Goal: Task Accomplishment & Management: Complete application form

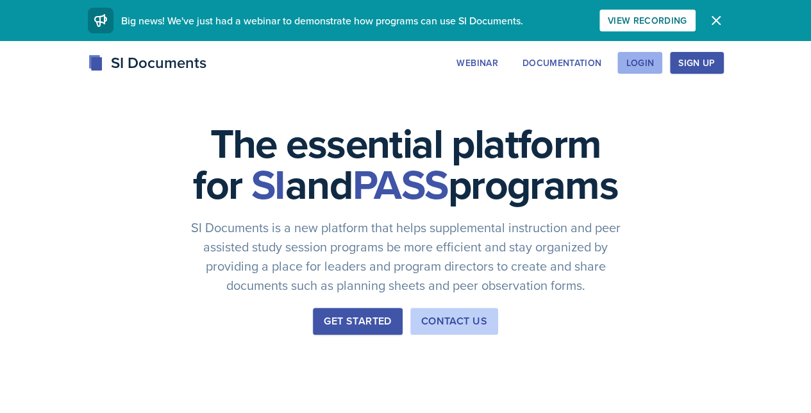
click at [654, 67] on div "Login" at bounding box center [640, 63] width 28 height 10
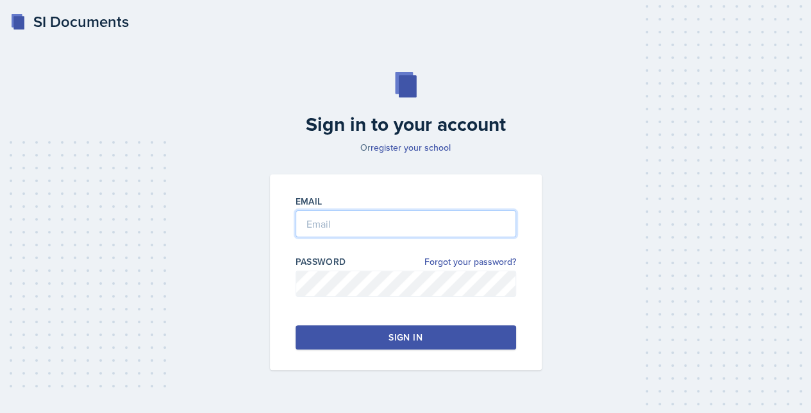
type input "[EMAIL_ADDRESS][DOMAIN_NAME]"
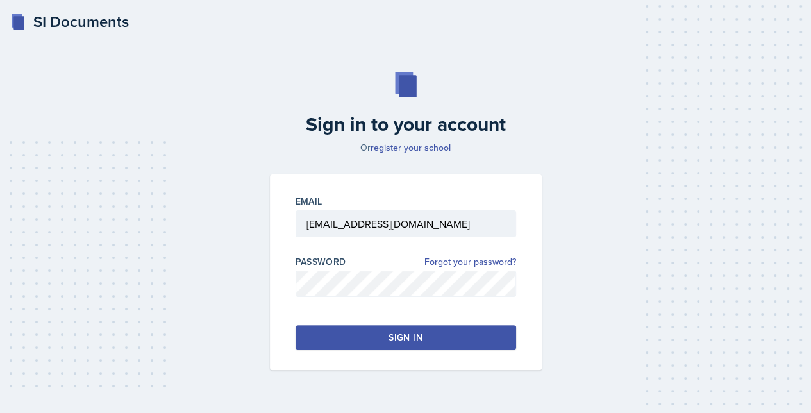
click at [369, 338] on button "Sign in" at bounding box center [406, 337] width 221 height 24
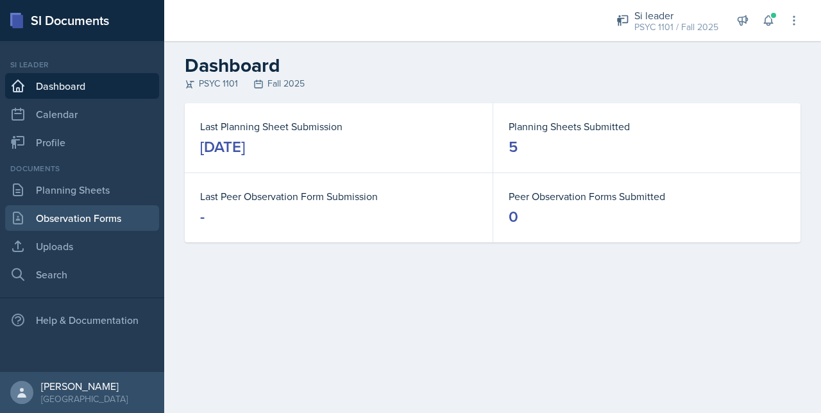
click at [51, 214] on link "Observation Forms" at bounding box center [82, 218] width 154 height 26
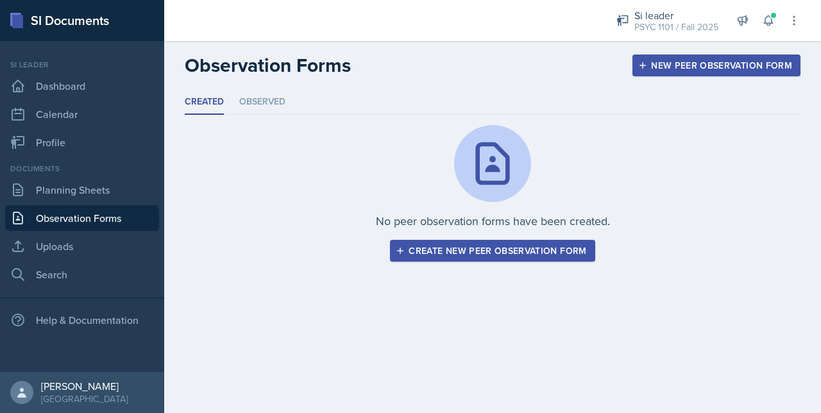
click at [507, 246] on div "Create new peer observation form" at bounding box center [492, 251] width 188 height 10
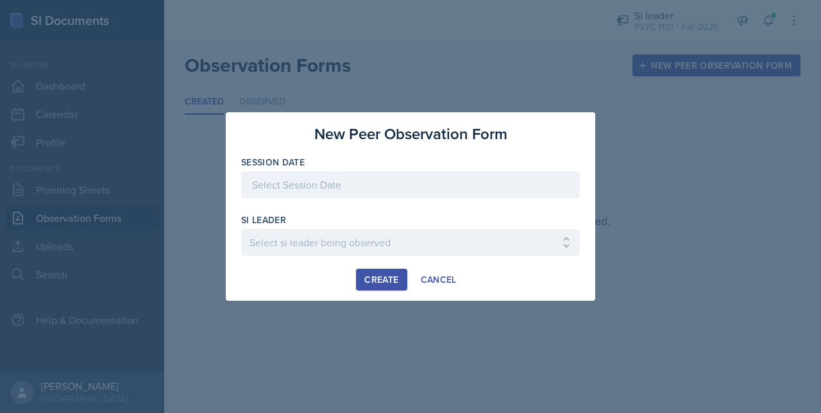
click at [382, 200] on div at bounding box center [410, 204] width 339 height 13
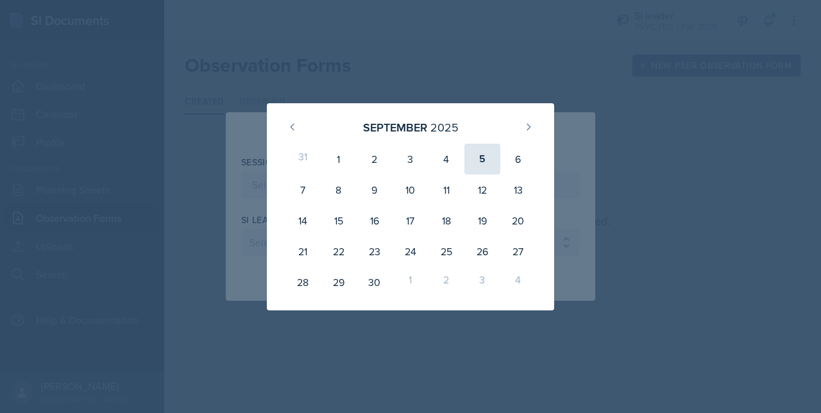
click at [473, 164] on div "5" at bounding box center [482, 159] width 36 height 31
type input "[DATE]"
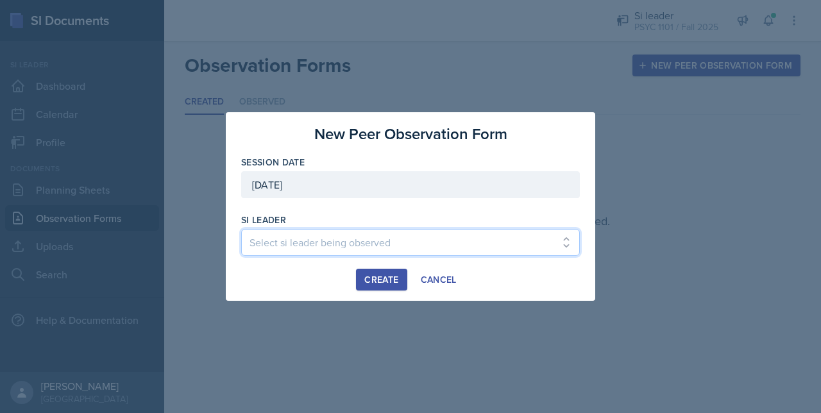
click at [382, 241] on select "Select si leader being observed [PERSON_NAME] / PSYC 2500 / The Phantoms of The…" at bounding box center [410, 242] width 339 height 27
click at [579, 252] on select "Select si leader being observed [PERSON_NAME] / PSYC 2500 / The Phantoms of The…" at bounding box center [410, 242] width 339 height 27
click at [425, 248] on select "Select si leader being observed [PERSON_NAME] / PSYC 2500 / The Phantoms of The…" at bounding box center [410, 242] width 339 height 27
select select "91a13cad-b4d8-4d8c-9bdb-46da39246757"
click at [241, 229] on select "Select si leader being observed [PERSON_NAME] / PSYC 2500 / The Phantoms of The…" at bounding box center [410, 242] width 339 height 27
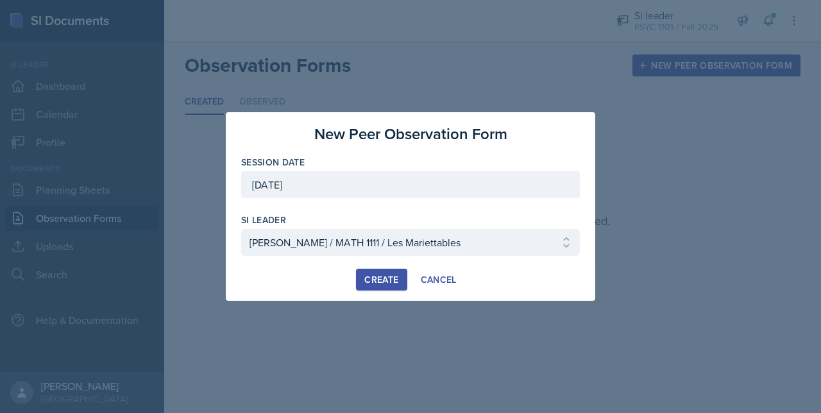
click at [380, 276] on div "Create" at bounding box center [381, 280] width 34 height 10
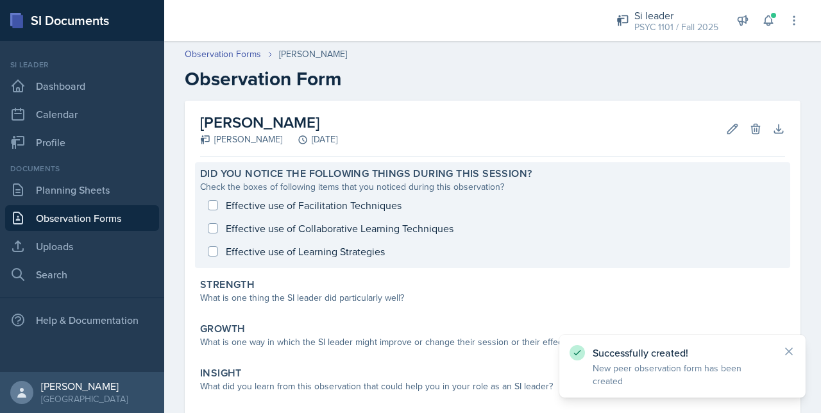
scroll to position [47, 0]
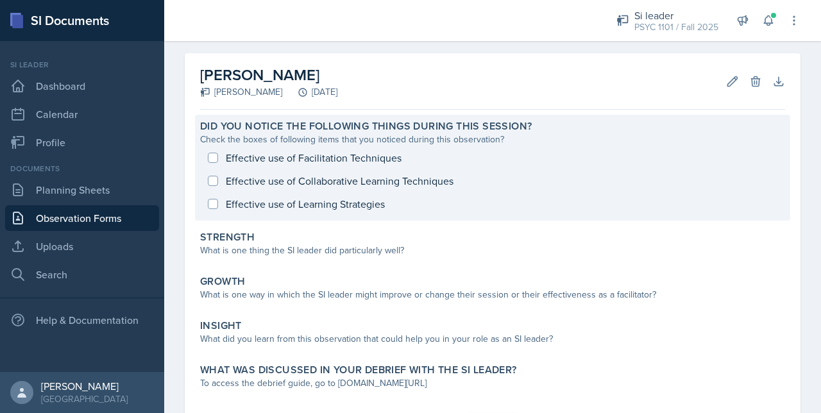
click at [222, 160] on div "Effective use of Facilitation Techniques Effective use of Collaborative Learnin…" at bounding box center [492, 180] width 585 height 69
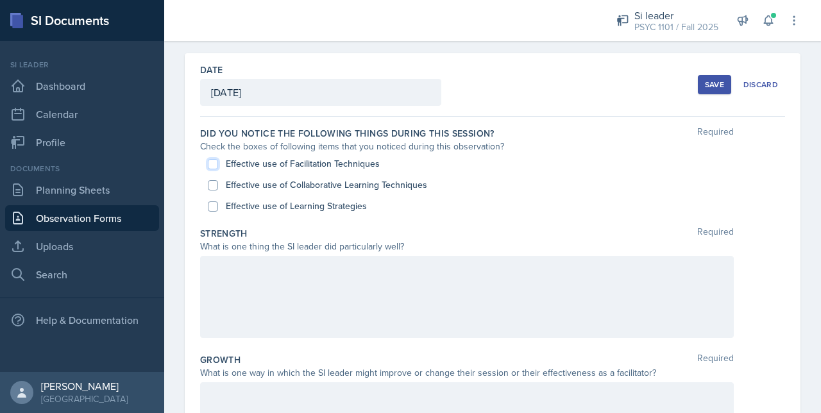
click at [217, 165] on input "Effective use of Facilitation Techniques" at bounding box center [213, 164] width 10 height 10
checkbox input "true"
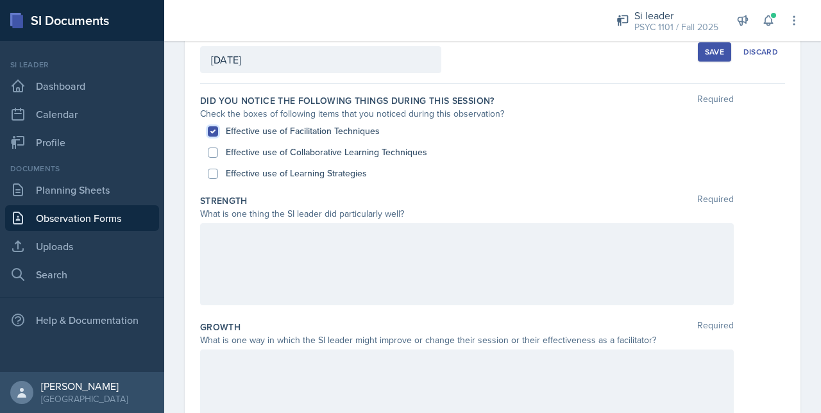
scroll to position [81, 0]
click at [212, 155] on input "Effective use of Collaborative Learning Techniques" at bounding box center [213, 152] width 10 height 10
checkbox input "true"
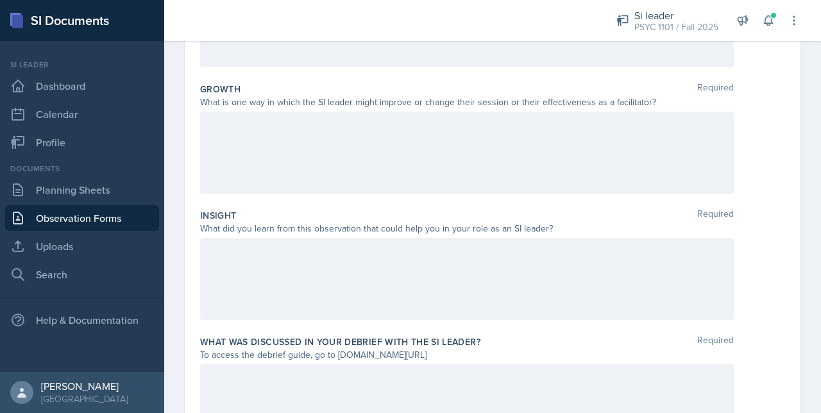
scroll to position [402, 0]
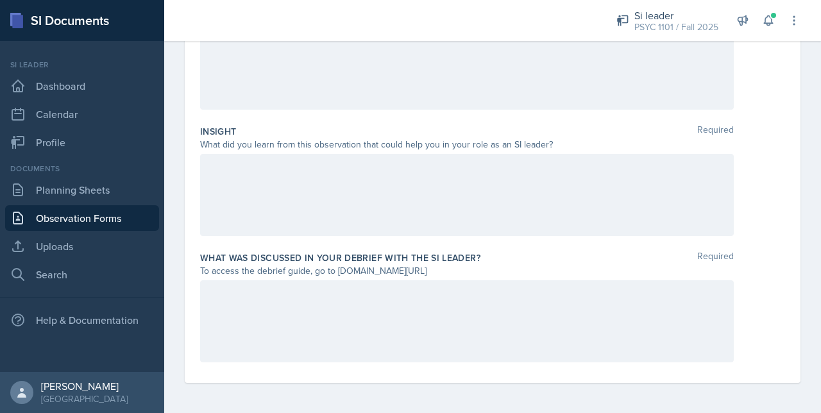
click at [236, 300] on div at bounding box center [467, 321] width 534 height 82
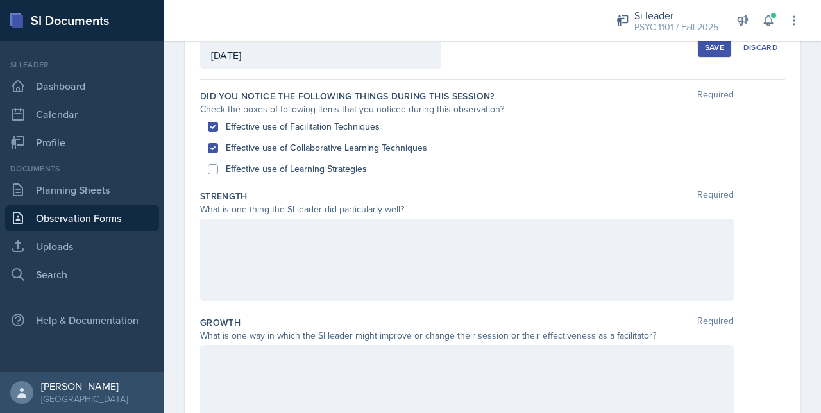
click at [214, 243] on div at bounding box center [467, 260] width 534 height 82
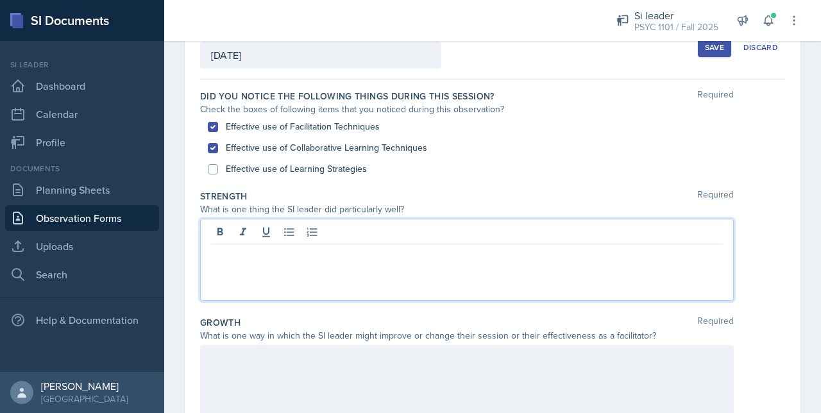
scroll to position [107, 0]
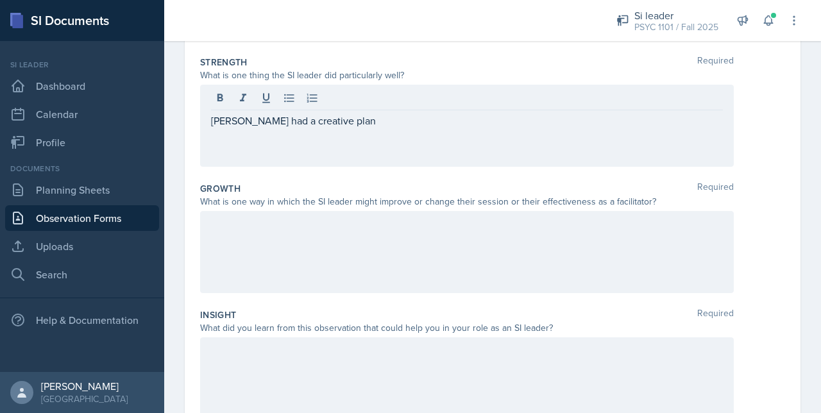
click at [251, 250] on div at bounding box center [467, 252] width 534 height 82
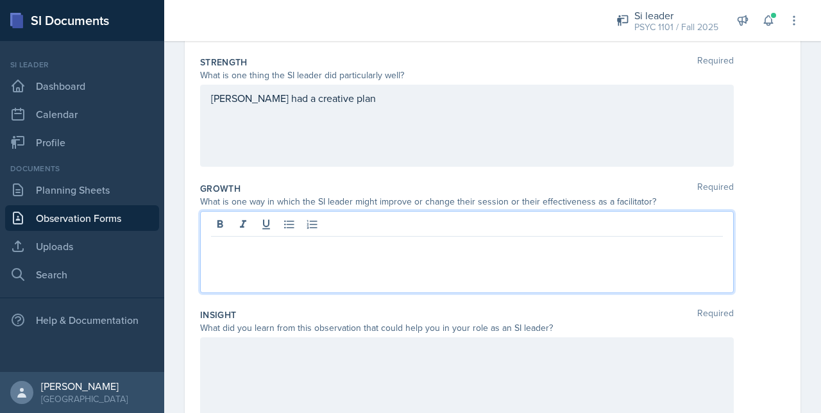
scroll to position [241, 0]
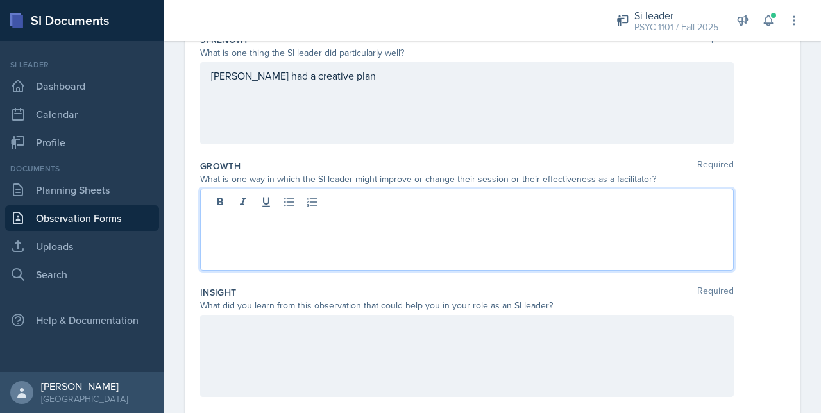
click at [241, 362] on div at bounding box center [467, 356] width 534 height 82
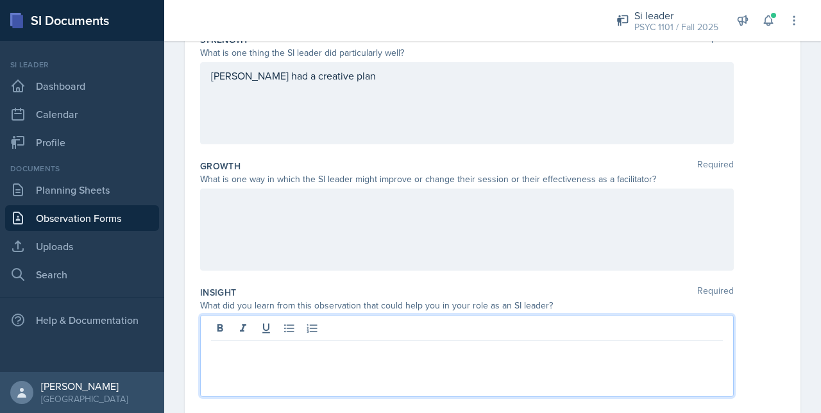
scroll to position [263, 0]
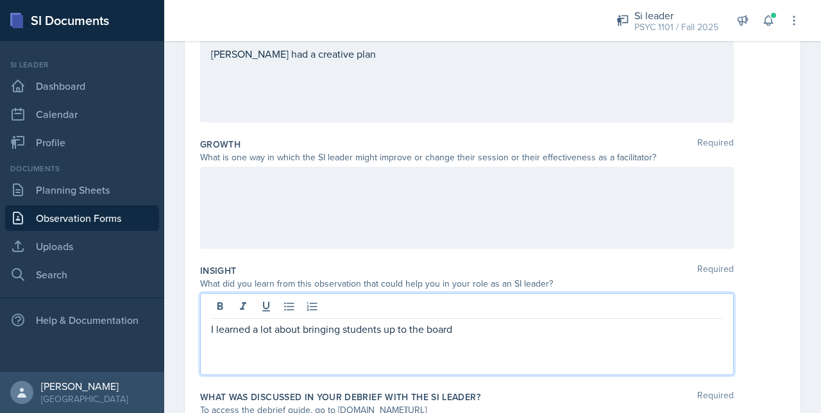
click at [484, 331] on p "I learned a lot about bringing students up to the board" at bounding box center [467, 328] width 512 height 15
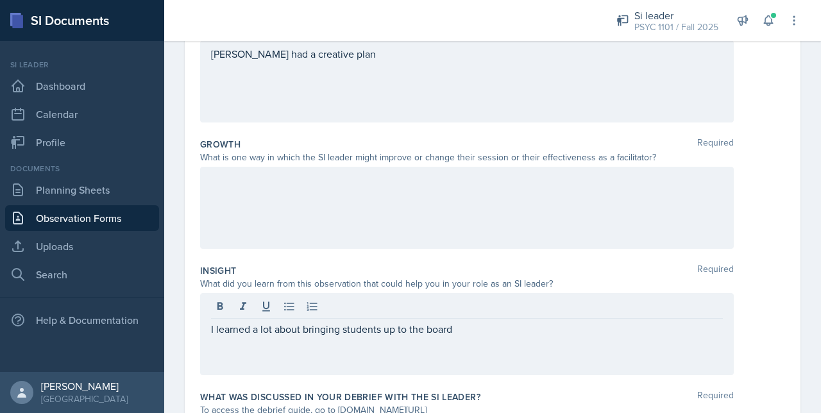
click at [482, 336] on div "I learned a lot about bringing students up to the board" at bounding box center [467, 334] width 534 height 82
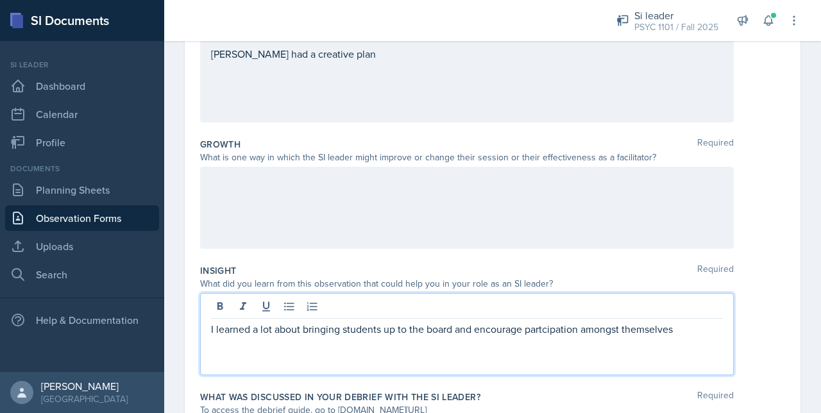
click at [571, 319] on div "I learned a lot about bringing students up to the board and encourage partcipat…" at bounding box center [467, 334] width 534 height 82
click at [565, 324] on p "I learned a lot about bringing students up to the board and encourage partcipat…" at bounding box center [467, 328] width 512 height 15
click at [547, 330] on p "I learned a lot about bringing students up to the board and encourage partcipat…" at bounding box center [467, 328] width 512 height 15
click at [686, 326] on p "I learned a lot about bringing students up to the board and encourage participa…" at bounding box center [467, 328] width 512 height 15
click at [459, 246] on div at bounding box center [467, 208] width 534 height 82
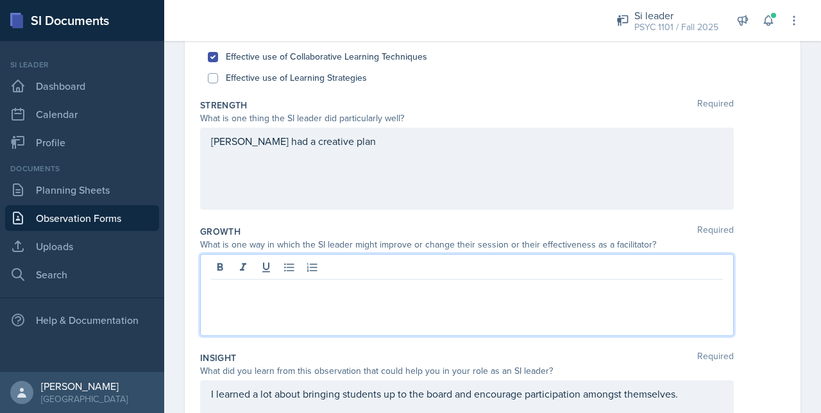
scroll to position [175, 0]
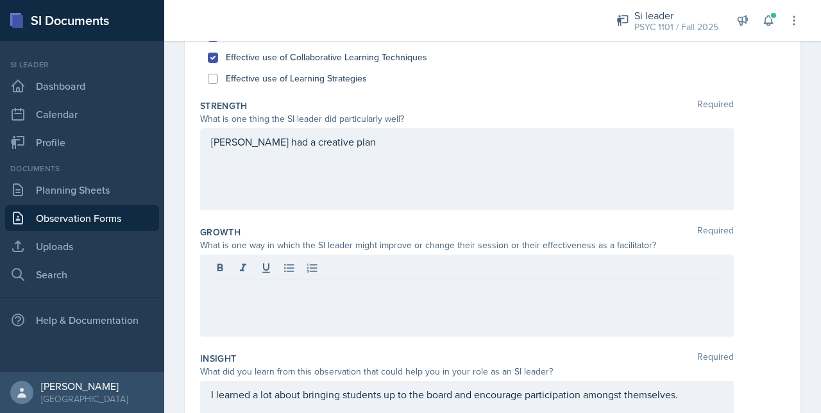
click at [430, 226] on div "Growth Required" at bounding box center [492, 232] width 585 height 13
click at [419, 182] on div "[PERSON_NAME] had a creative plan" at bounding box center [467, 169] width 534 height 82
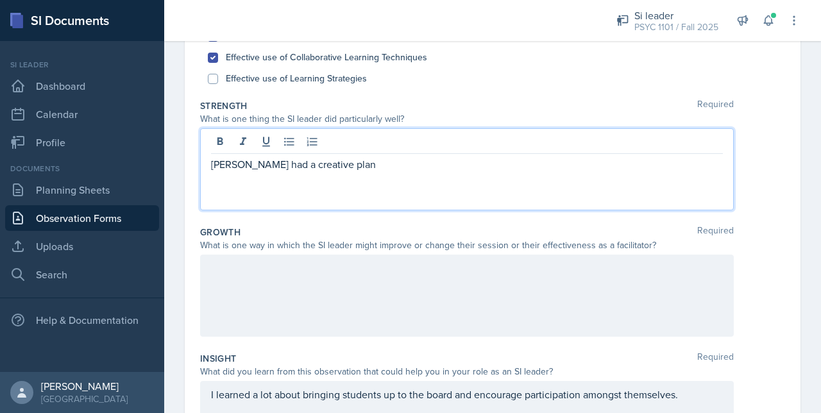
scroll to position [198, 0]
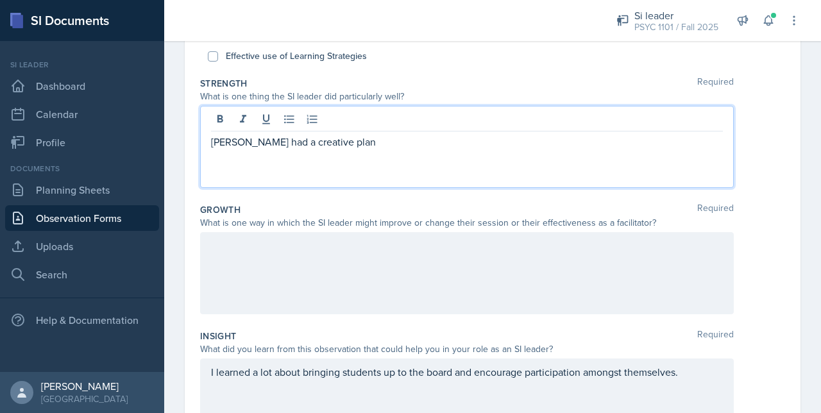
click at [419, 182] on div "[PERSON_NAME] had a creative plan" at bounding box center [467, 147] width 534 height 82
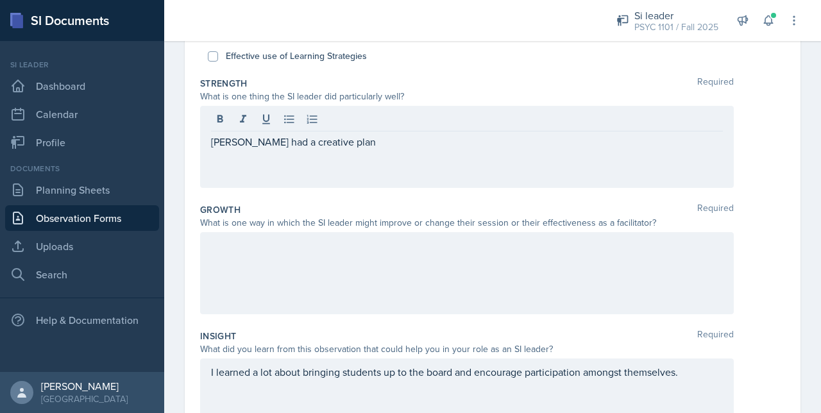
drag, startPoint x: 419, startPoint y: 182, endPoint x: 385, endPoint y: 153, distance: 44.7
click at [385, 153] on div "[PERSON_NAME] had a creative plan" at bounding box center [467, 147] width 534 height 82
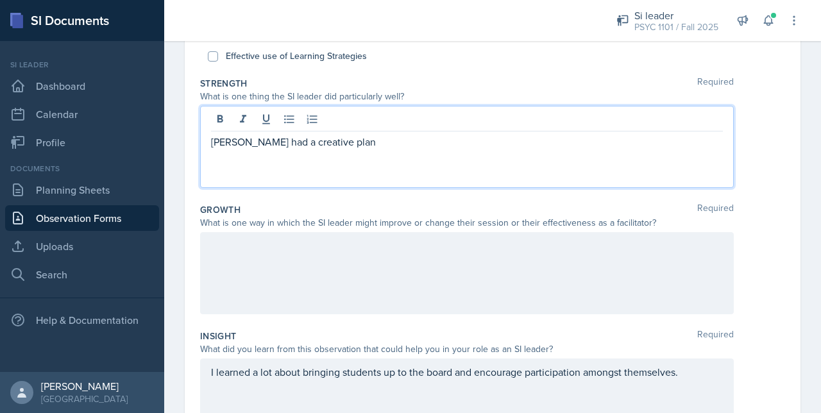
click at [364, 153] on div "[PERSON_NAME] had a creative plan" at bounding box center [467, 147] width 534 height 82
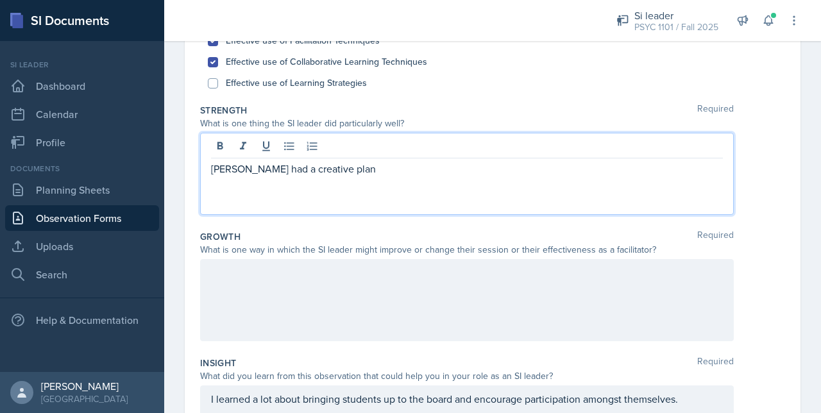
scroll to position [171, 0]
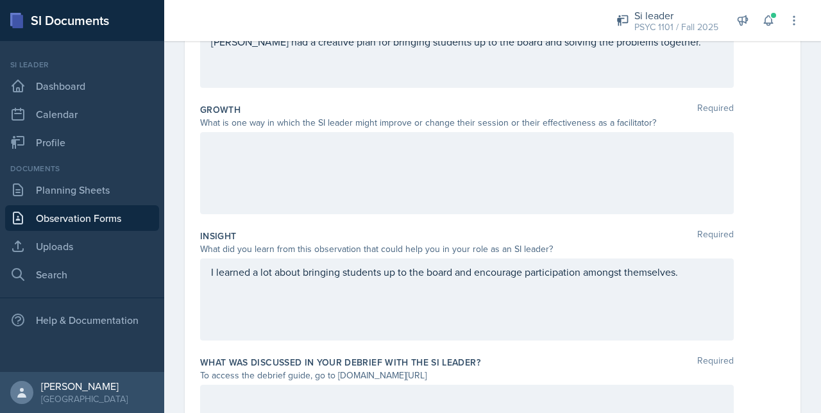
click at [576, 253] on div "What did you learn from this observation that could help you in your role as an…" at bounding box center [467, 248] width 534 height 13
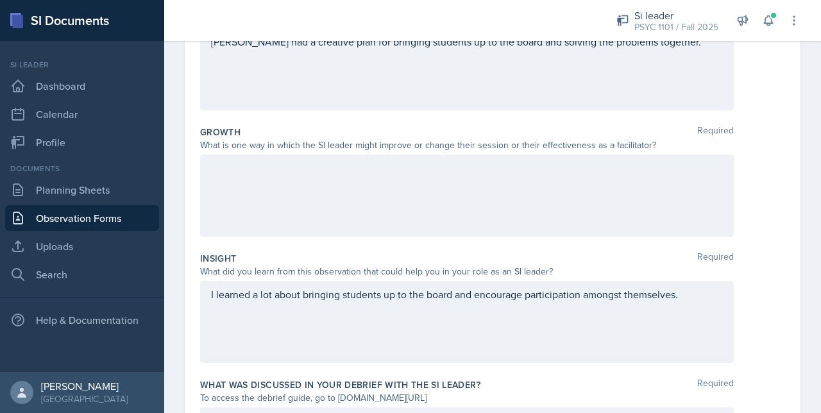
click at [698, 282] on div "I learned a lot about bringing students up to the board and encourage participa…" at bounding box center [467, 322] width 534 height 82
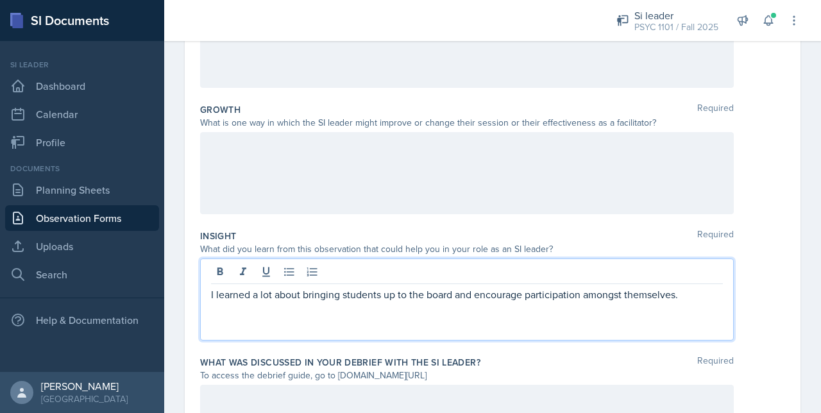
click at [695, 296] on p "I learned a lot about bringing students up to the board and encourage participa…" at bounding box center [467, 294] width 512 height 15
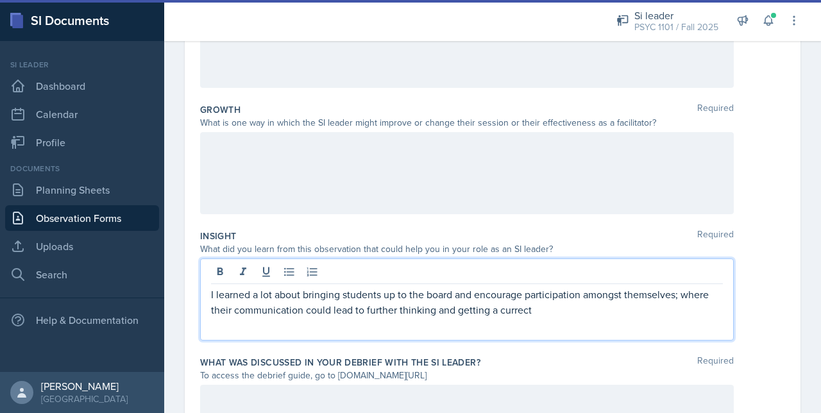
click at [517, 312] on p "I learned a lot about bringing students up to the board and encourage participa…" at bounding box center [467, 302] width 512 height 31
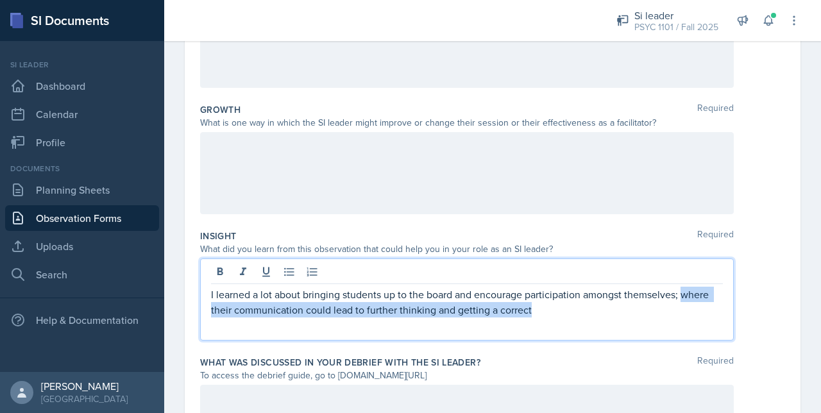
drag, startPoint x: 596, startPoint y: 309, endPoint x: 682, endPoint y: 297, distance: 87.4
click at [682, 297] on p "I learned a lot about bringing students up to the board and encourage participa…" at bounding box center [467, 302] width 512 height 31
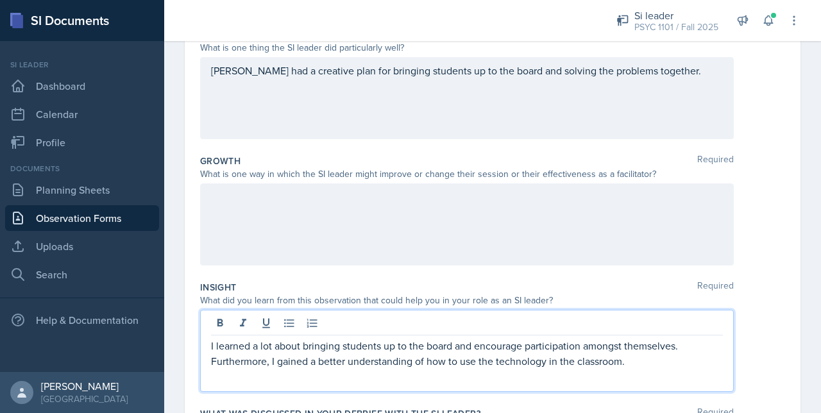
click at [318, 216] on div at bounding box center [467, 224] width 534 height 82
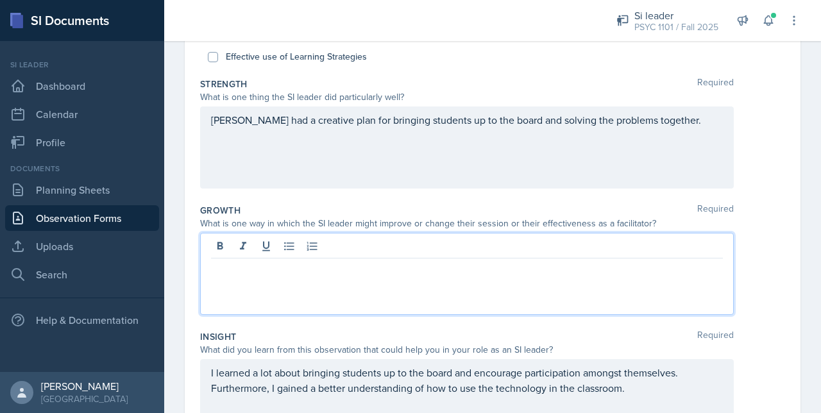
scroll to position [196, 0]
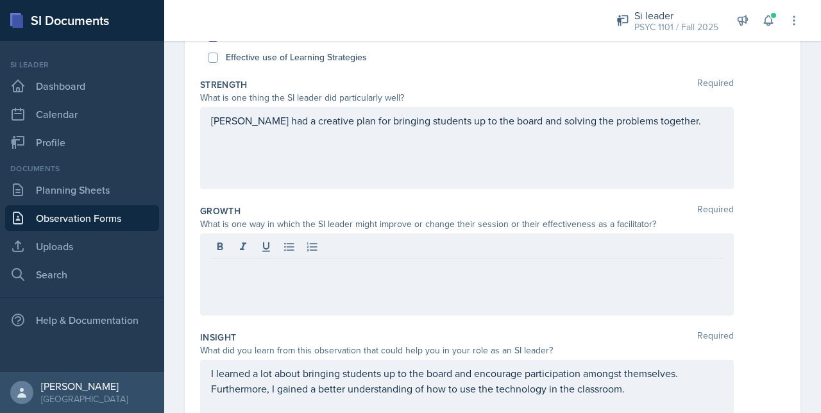
click at [562, 157] on div "[PERSON_NAME] had a creative plan for bringing students up to the board and sol…" at bounding box center [467, 148] width 534 height 82
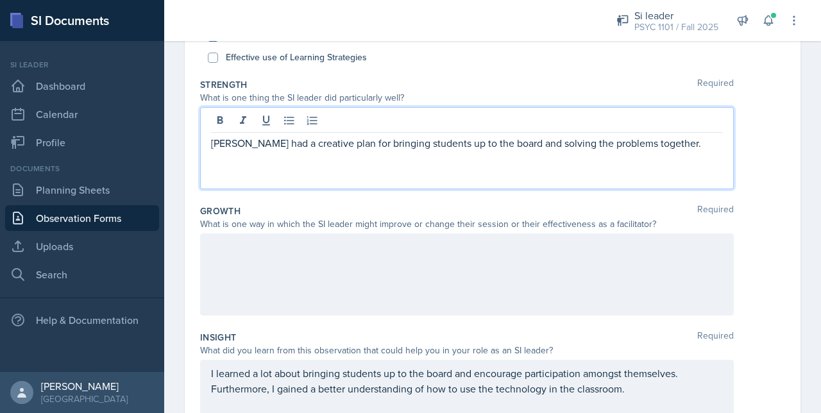
scroll to position [219, 0]
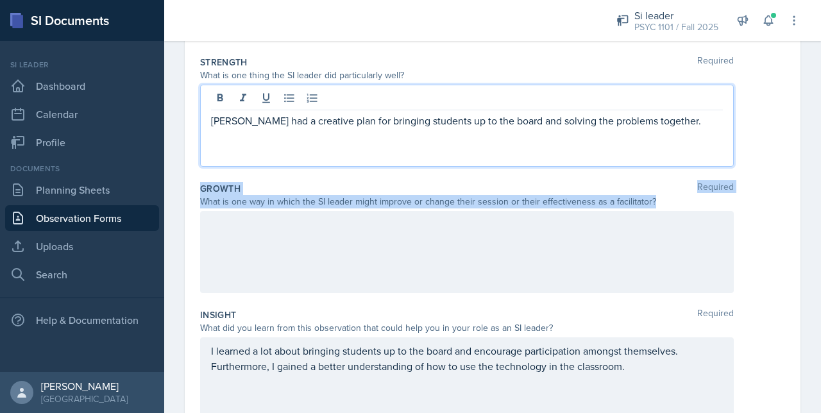
drag, startPoint x: 562, startPoint y: 157, endPoint x: 437, endPoint y: 237, distance: 147.7
click at [437, 237] on div "Did you notice the following things during this session? Required Check the box…" at bounding box center [492, 255] width 585 height 621
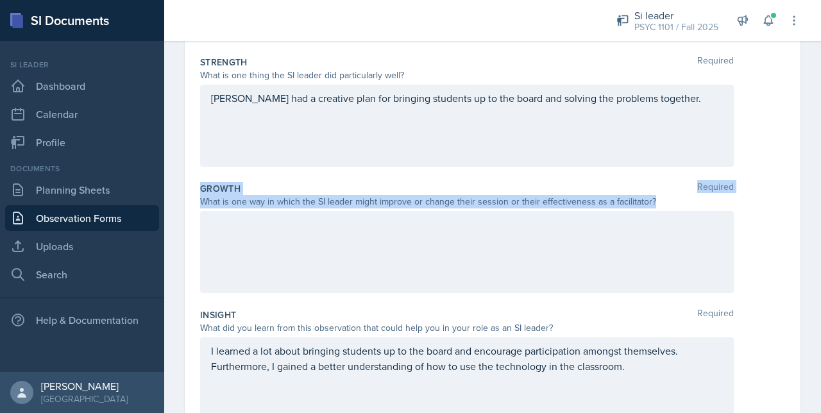
drag, startPoint x: 437, startPoint y: 237, endPoint x: 335, endPoint y: 220, distance: 103.3
click at [335, 220] on div at bounding box center [467, 252] width 534 height 82
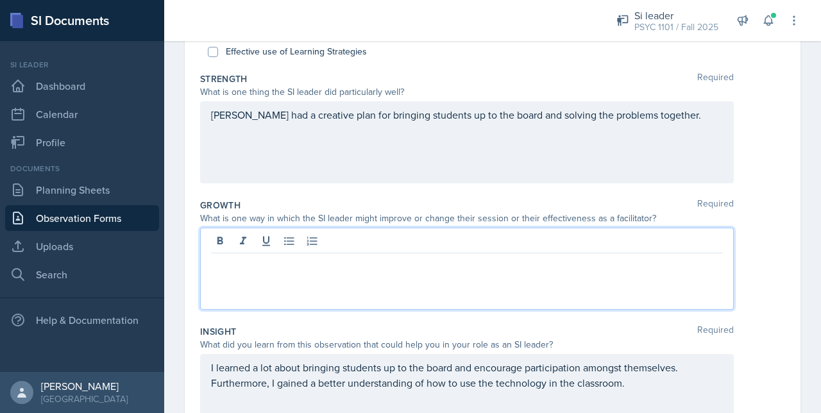
scroll to position [197, 0]
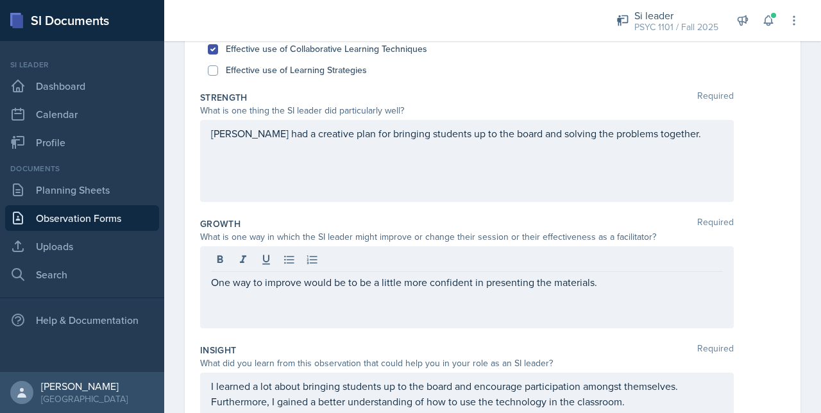
click at [585, 178] on div "[PERSON_NAME] had a creative plan for bringing students up to the board and sol…" at bounding box center [467, 161] width 534 height 82
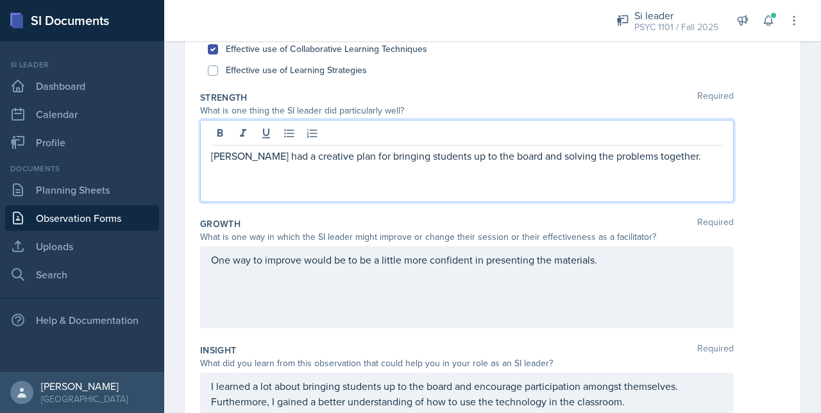
scroll to position [205, 0]
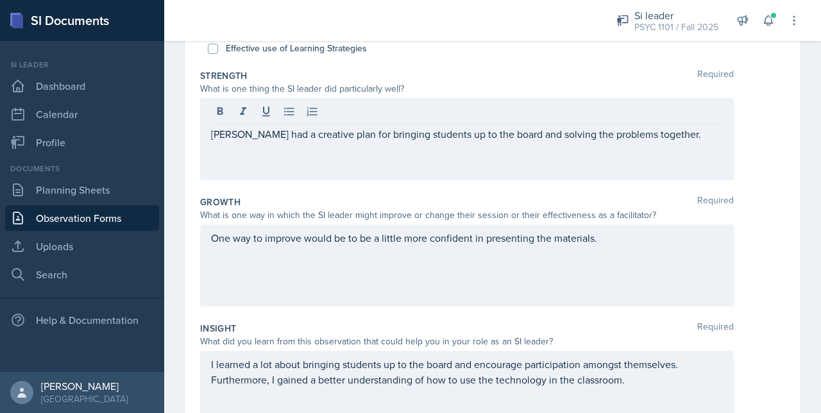
click at [657, 148] on div "[PERSON_NAME] had a creative plan for bringing students up to the board and sol…" at bounding box center [467, 139] width 534 height 82
click at [642, 257] on div "One way to improve would be to be a little more confident in presenting the mat…" at bounding box center [467, 265] width 534 height 82
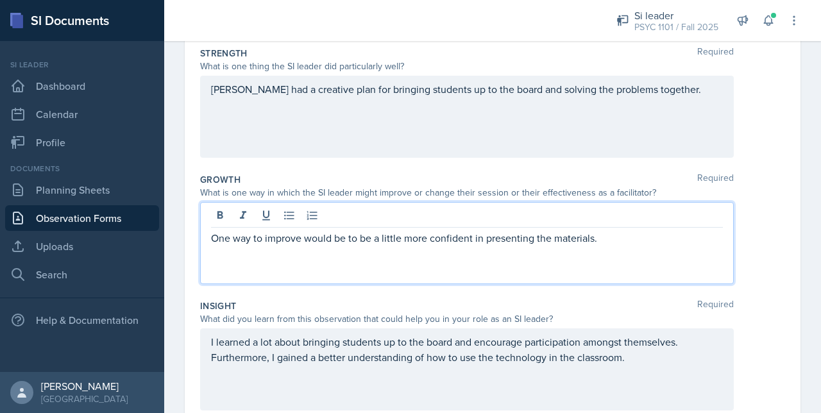
click at [622, 240] on p "One way to improve would be to be a little more confident in presenting the mat…" at bounding box center [467, 237] width 512 height 15
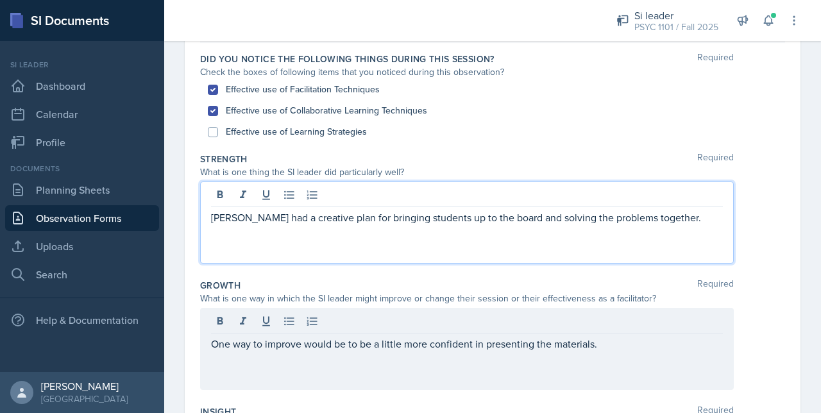
scroll to position [144, 0]
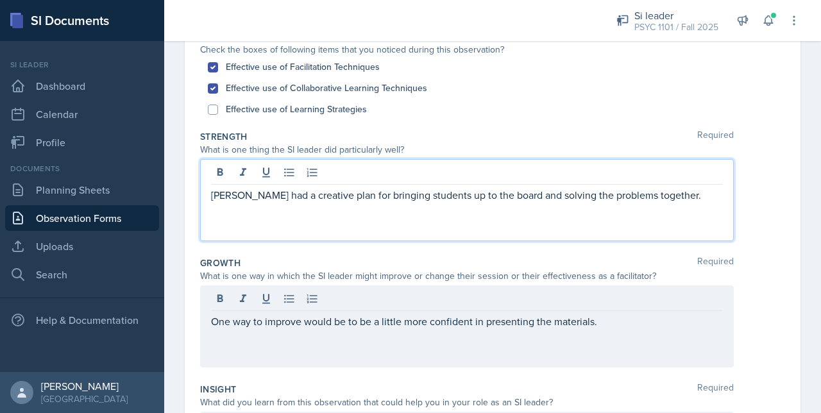
click at [440, 198] on p "[PERSON_NAME] had a creative plan for bringing students up to the board and sol…" at bounding box center [467, 194] width 512 height 15
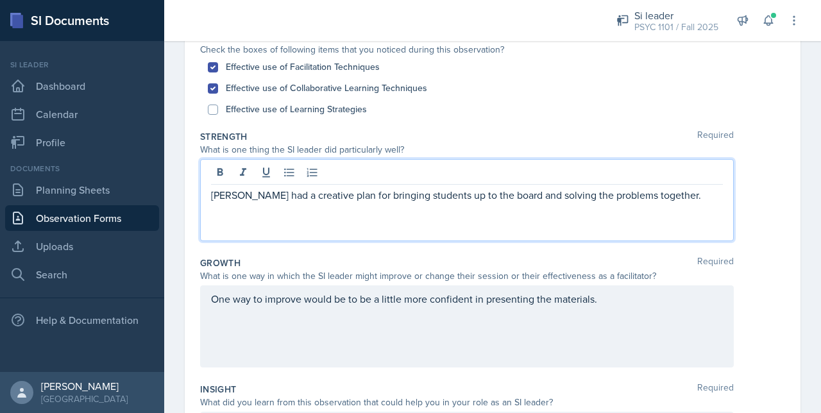
click at [387, 198] on p "[PERSON_NAME] had a creative plan for bringing students up to the board and sol…" at bounding box center [467, 194] width 512 height 15
click at [667, 200] on p "[PERSON_NAME] had a creative plan for bringing students up to the board and sol…" at bounding box center [467, 194] width 512 height 15
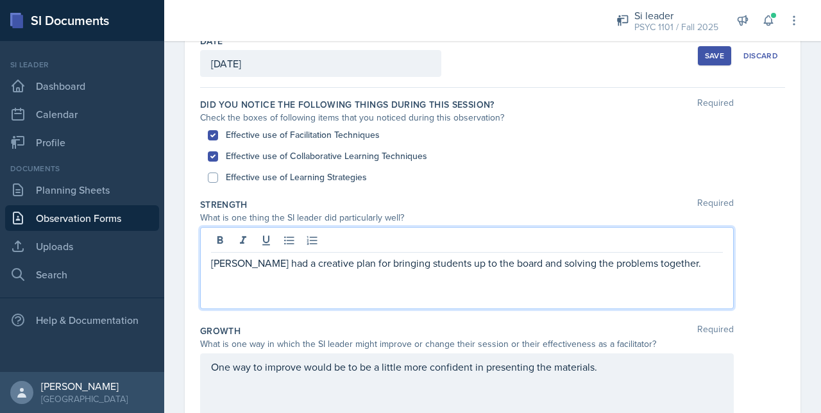
scroll to position [71, 0]
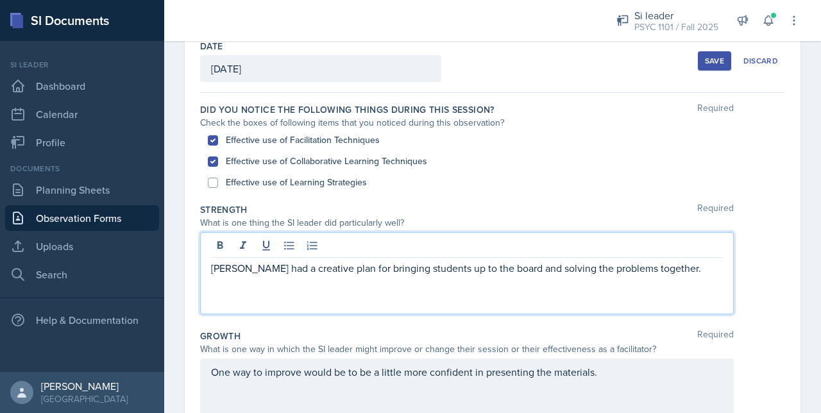
click at [275, 182] on label "Effective use of Learning Strategies" at bounding box center [296, 182] width 141 height 13
click at [218, 182] on input "Effective use of Learning Strategies" at bounding box center [213, 183] width 10 height 10
checkbox input "true"
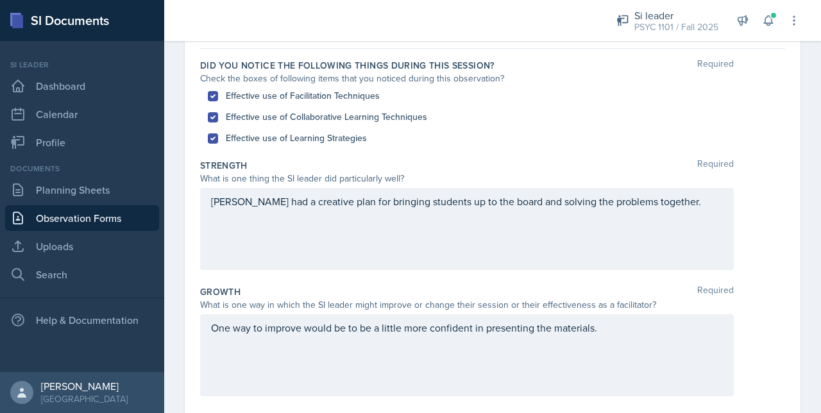
click at [512, 210] on div "[PERSON_NAME] had a creative plan for bringing students up to the board and sol…" at bounding box center [467, 229] width 534 height 82
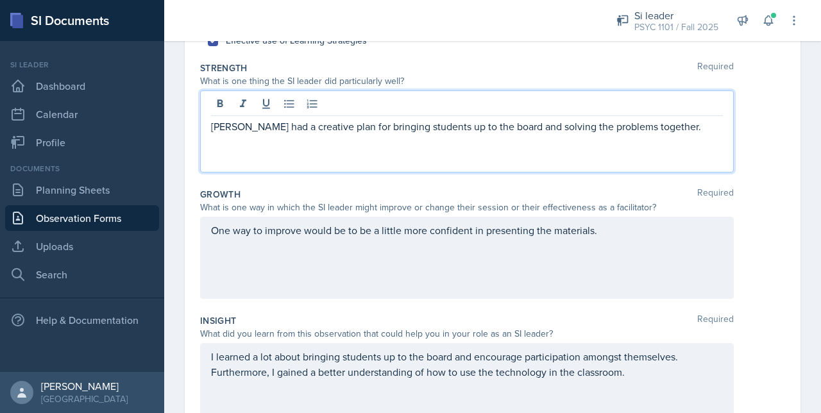
scroll to position [214, 0]
click at [654, 123] on p "[PERSON_NAME] had a creative plan for bringing students up to the board and sol…" at bounding box center [467, 124] width 512 height 15
click at [360, 144] on p "[PERSON_NAME] had a creative plan for bringing students up to the board and sol…" at bounding box center [467, 132] width 512 height 31
click at [457, 146] on p "[PERSON_NAME] had a creative plan for bringing students up to the board and sol…" at bounding box center [467, 132] width 512 height 31
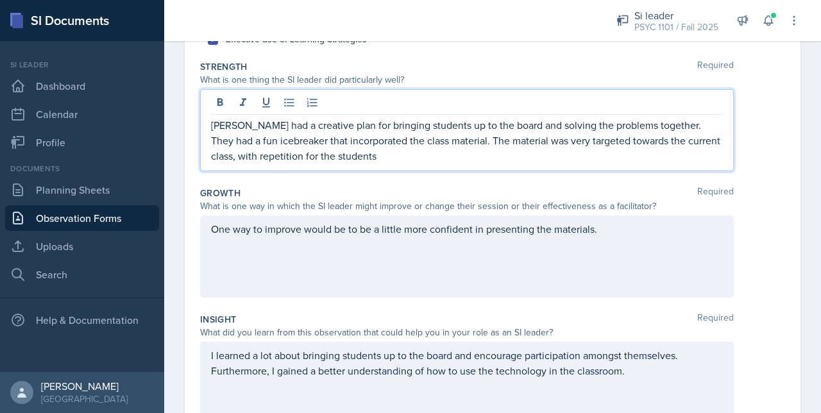
click at [660, 141] on p "[PERSON_NAME] had a creative plan for bringing students up to the board and sol…" at bounding box center [467, 140] width 512 height 46
click at [617, 145] on p "[PERSON_NAME] had a creative plan for bringing students up to the board and sol…" at bounding box center [467, 140] width 512 height 46
click at [404, 155] on p "[PERSON_NAME] had a creative plan for bringing students up to the board and sol…" at bounding box center [467, 140] width 512 height 46
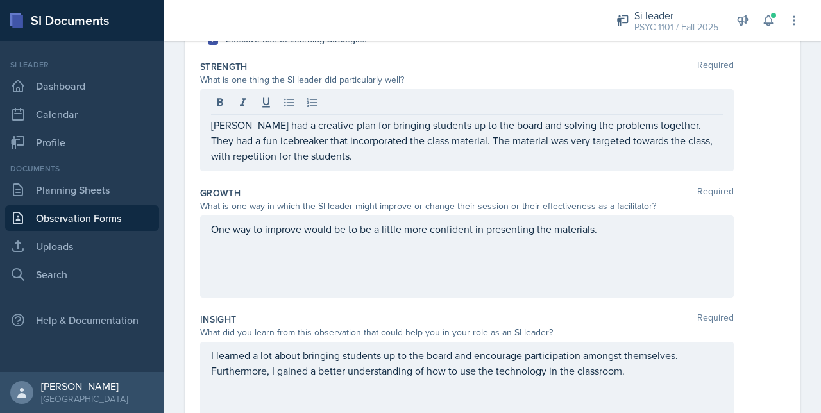
click at [337, 203] on div "What is one way in which the SI leader might improve or change their session or…" at bounding box center [467, 205] width 534 height 13
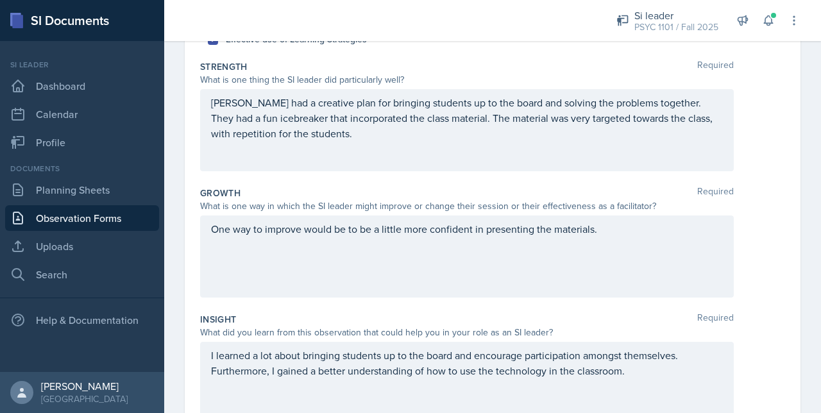
click at [401, 253] on div "One way to improve would be to be a little more confident in presenting the mat…" at bounding box center [467, 257] width 534 height 82
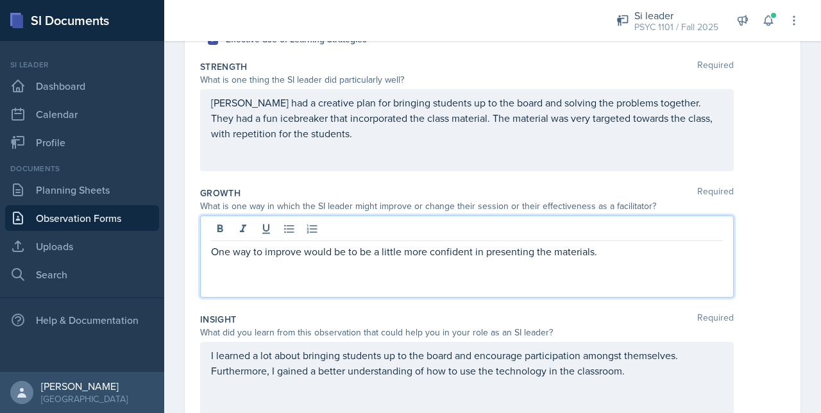
scroll to position [236, 0]
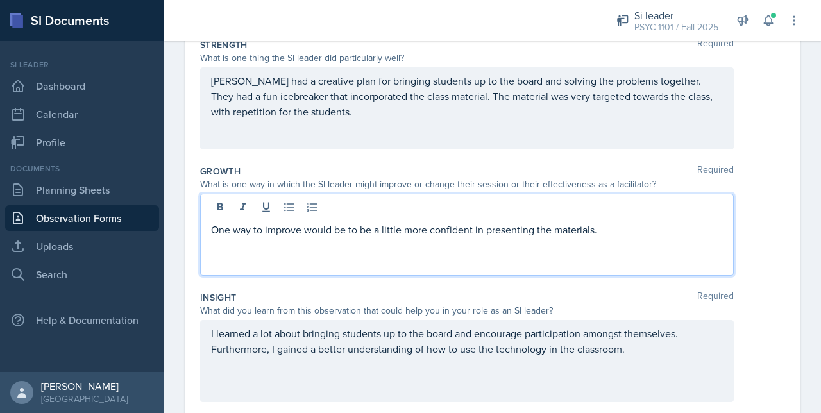
click at [647, 230] on p "One way to improve would be to be a little more confident in presenting the mat…" at bounding box center [467, 229] width 512 height 15
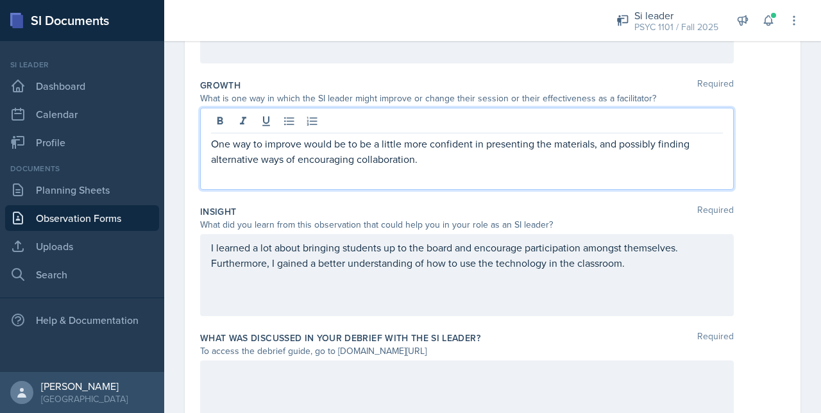
click at [505, 252] on p "I learned a lot about bringing students up to the board and encourage participa…" at bounding box center [467, 255] width 512 height 31
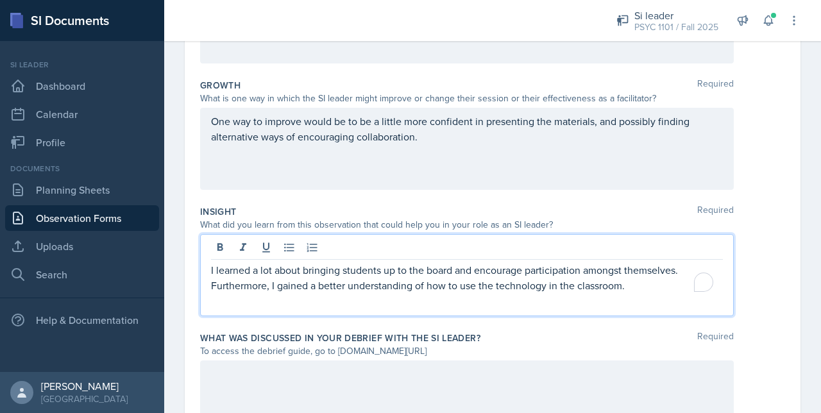
scroll to position [344, 0]
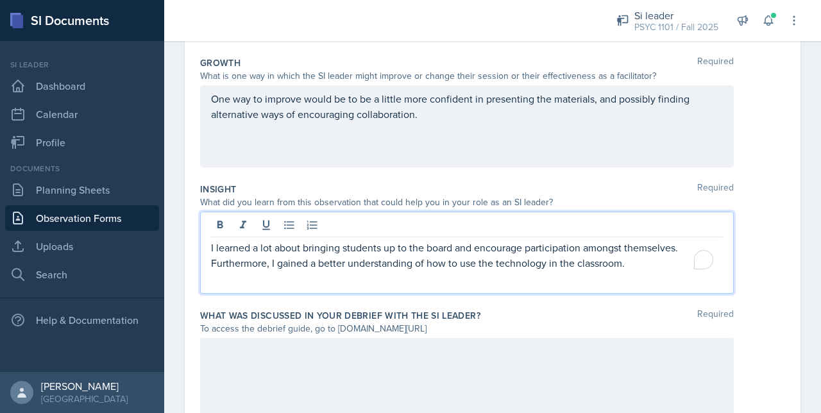
click at [629, 289] on div "I learned a lot about bringing students up to the board and encourage participa…" at bounding box center [467, 253] width 534 height 82
click at [636, 274] on div "I learned a lot about bringing students up to the board and encourage participa…" at bounding box center [467, 253] width 534 height 82
click at [659, 264] on p "I learned a lot about bringing students up to the board and encourage participa…" at bounding box center [467, 255] width 512 height 31
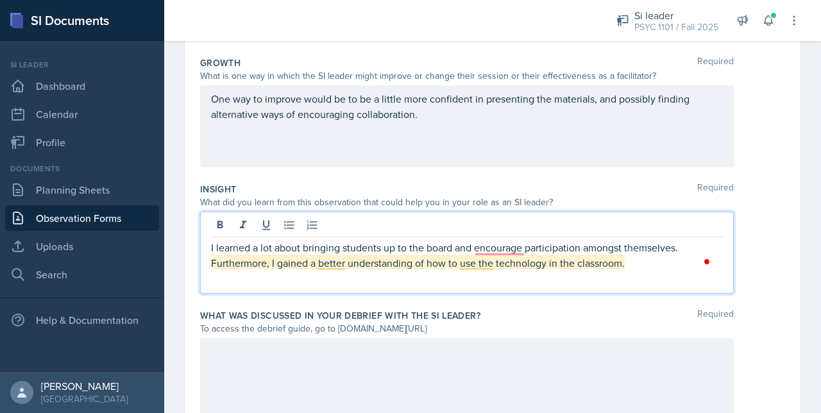
click at [491, 255] on p "I learned a lot about bringing students up to the board and encourage participa…" at bounding box center [467, 255] width 512 height 31
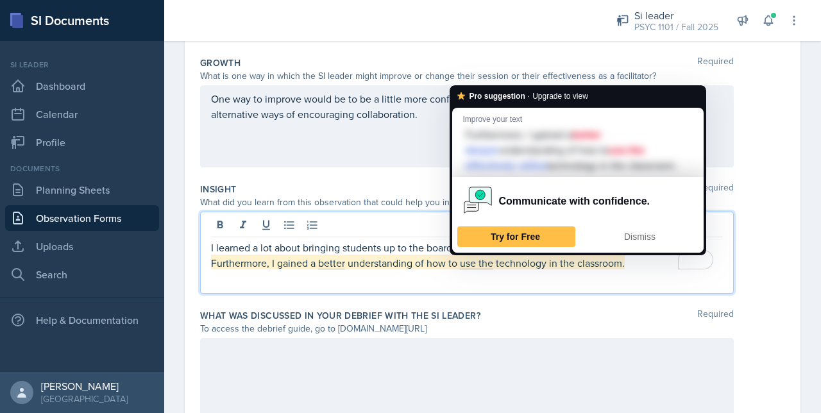
click at [449, 269] on p "I learned a lot about bringing students up to the board and encourage participa…" at bounding box center [467, 255] width 512 height 31
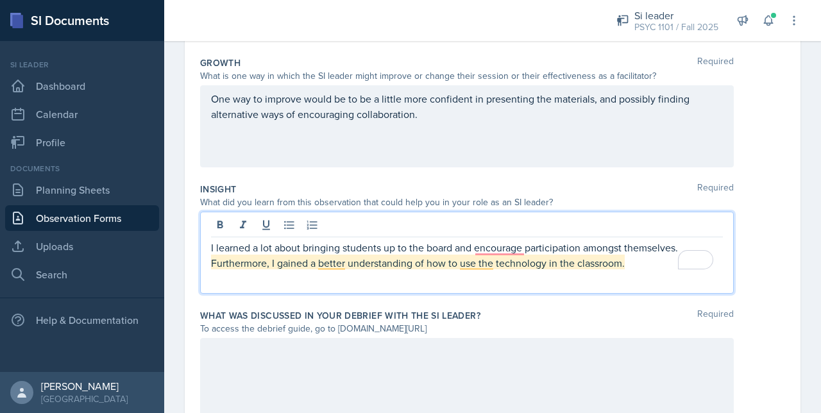
click at [495, 252] on p "I learned a lot about bringing students up to the board and encourage participa…" at bounding box center [467, 255] width 512 height 31
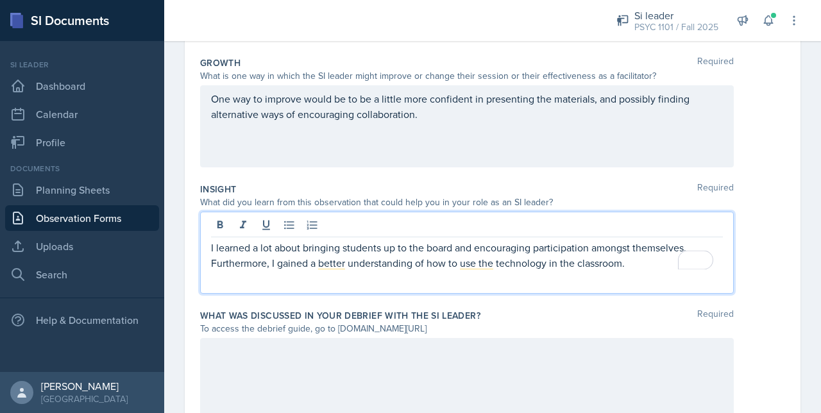
click at [659, 262] on p "I learned a lot about bringing students up to the board and encouraging partici…" at bounding box center [467, 255] width 512 height 31
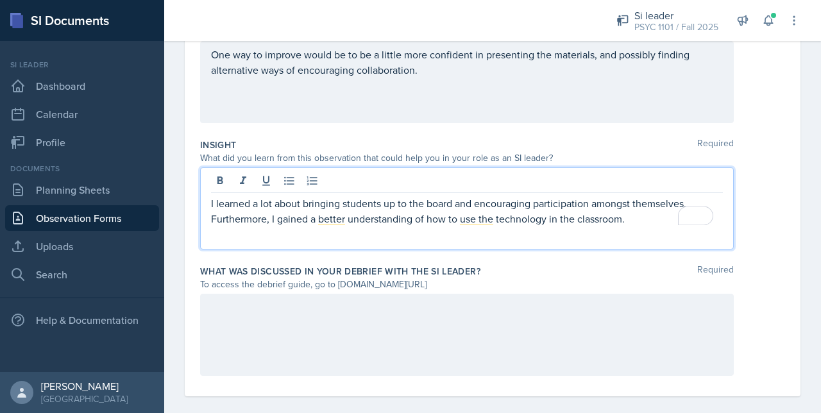
scroll to position [402, 0]
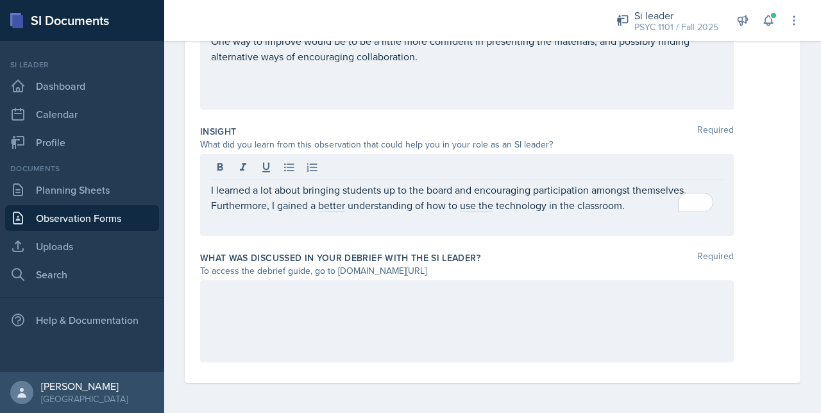
click at [436, 318] on div at bounding box center [467, 321] width 534 height 82
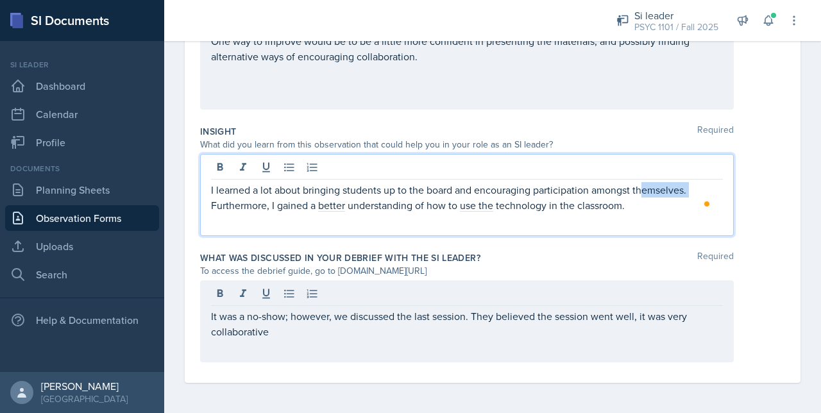
drag, startPoint x: 645, startPoint y: 185, endPoint x: 691, endPoint y: 194, distance: 46.3
click at [691, 194] on p "I learned a lot about bringing students up to the board and encouraging partici…" at bounding box center [467, 197] width 512 height 31
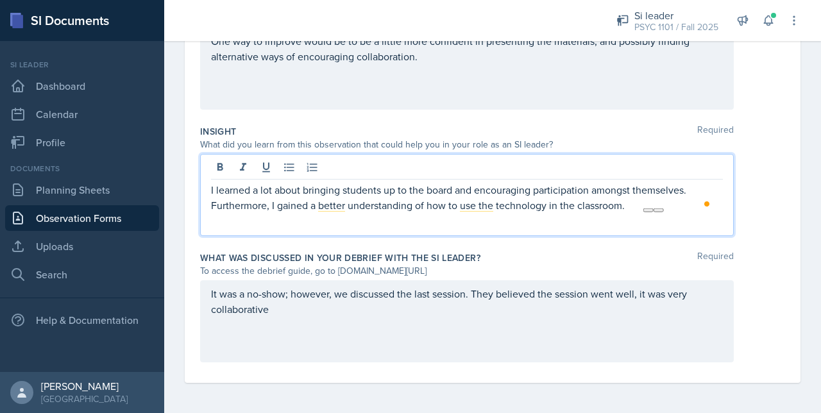
click at [637, 215] on div "I learned a lot about bringing students up to the board and encouraging partici…" at bounding box center [467, 195] width 534 height 82
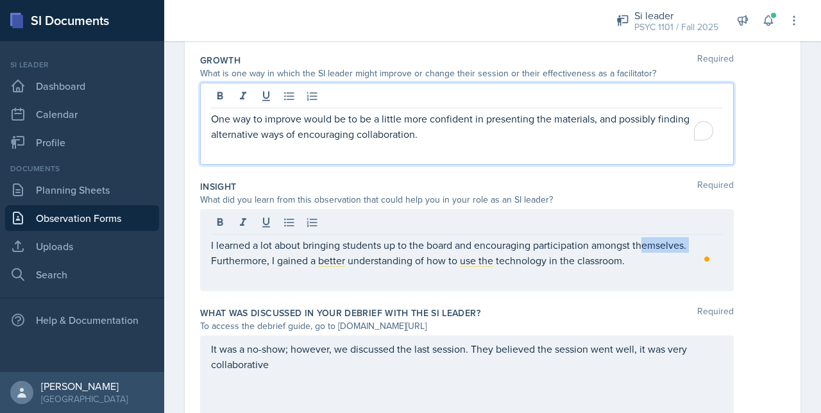
scroll to position [369, 0]
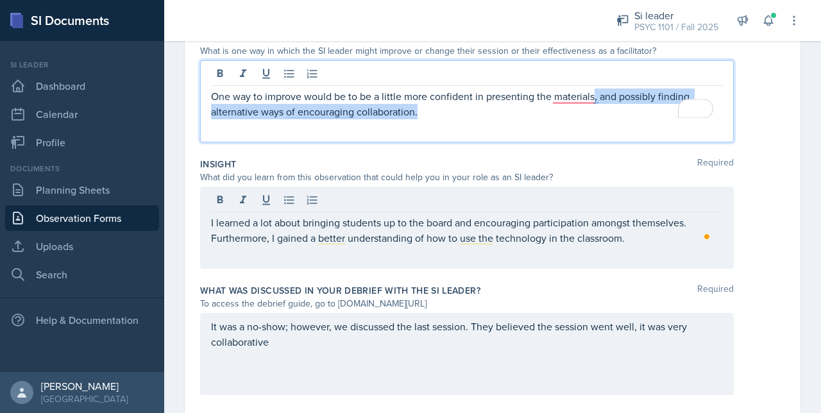
drag, startPoint x: 446, startPoint y: 115, endPoint x: 594, endPoint y: 86, distance: 150.3
click at [594, 86] on div "One way to improve would be to be a little more confident in presenting the mat…" at bounding box center [467, 101] width 534 height 82
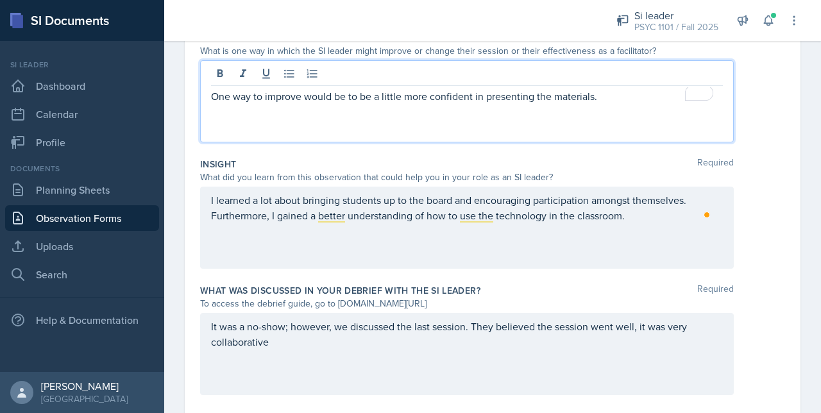
click at [282, 344] on p "It was a no-show; however, we discussed the last session. They believed the ses…" at bounding box center [467, 334] width 512 height 31
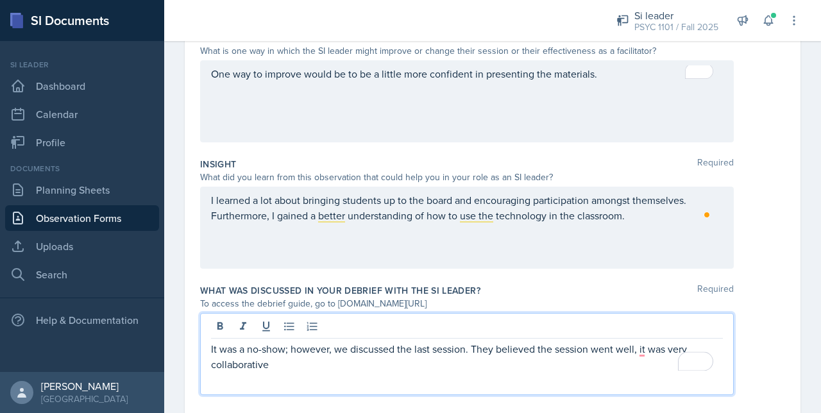
click at [280, 366] on p "It was a no-show; however, we discussed the last session. They believed the ses…" at bounding box center [467, 356] width 512 height 31
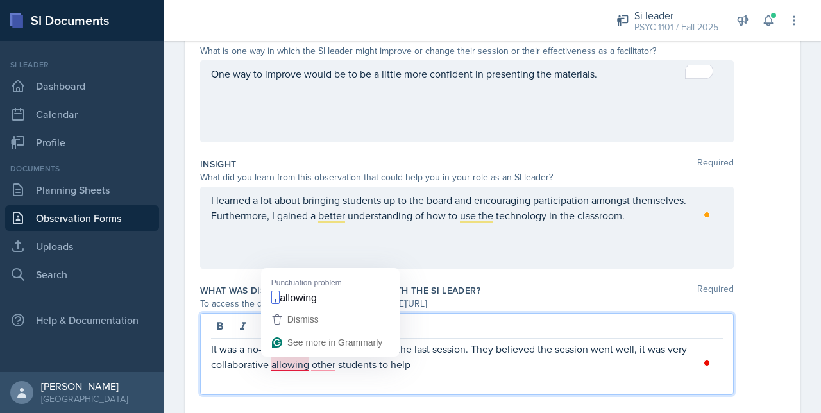
click at [296, 364] on p "It was a no-show; however, we discussed the last session. They believed the ses…" at bounding box center [467, 356] width 512 height 31
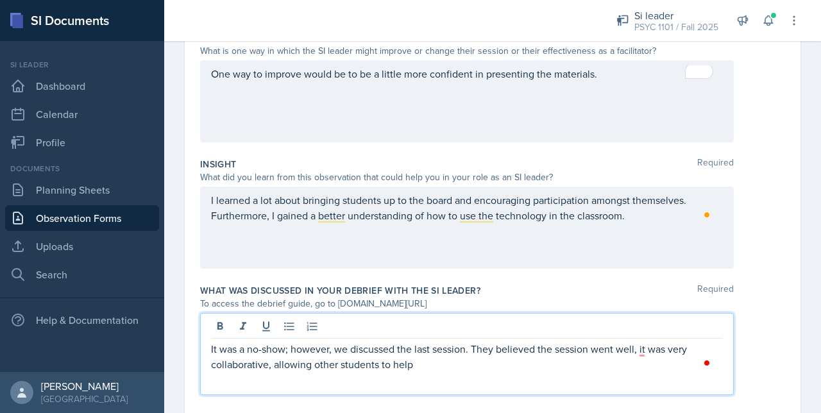
click at [429, 361] on p "It was a no-show; however, we discussed the last session. They believed the ses…" at bounding box center [467, 356] width 512 height 31
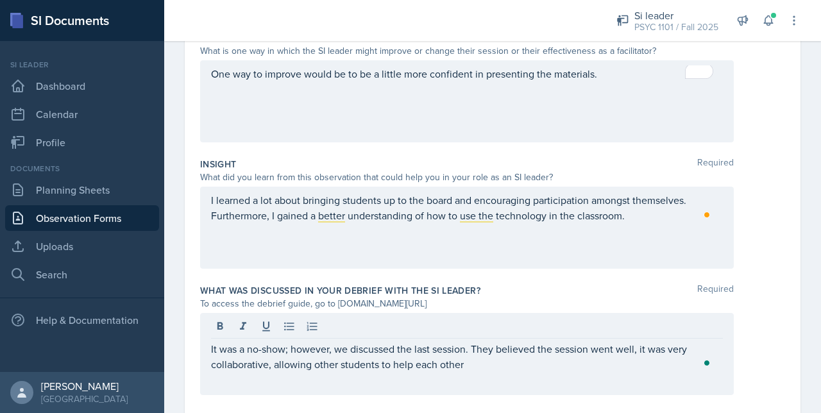
click at [317, 382] on div "It was a no-show; however, we discussed the last session. They believed the ses…" at bounding box center [467, 354] width 534 height 82
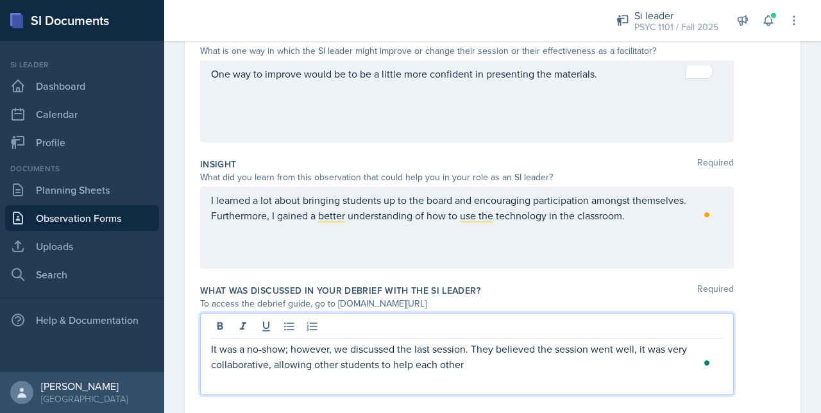
click at [327, 362] on p "It was a no-show; however, we discussed the last session. They believed the ses…" at bounding box center [467, 356] width 512 height 31
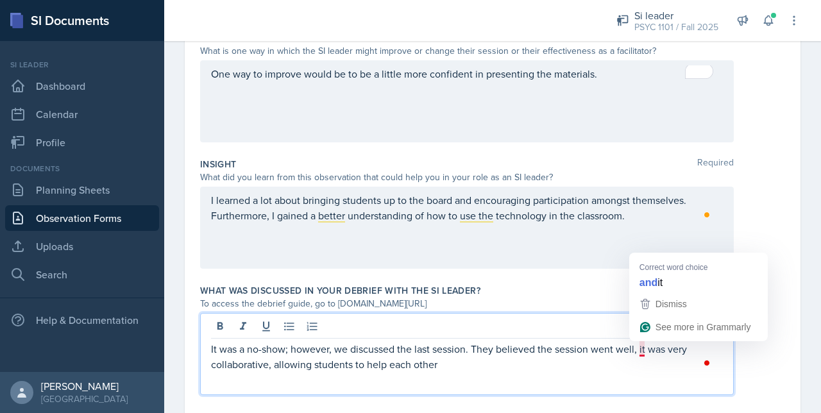
click at [643, 350] on p "It was a no-show; however, we discussed the last session. They believed the ses…" at bounding box center [467, 356] width 512 height 31
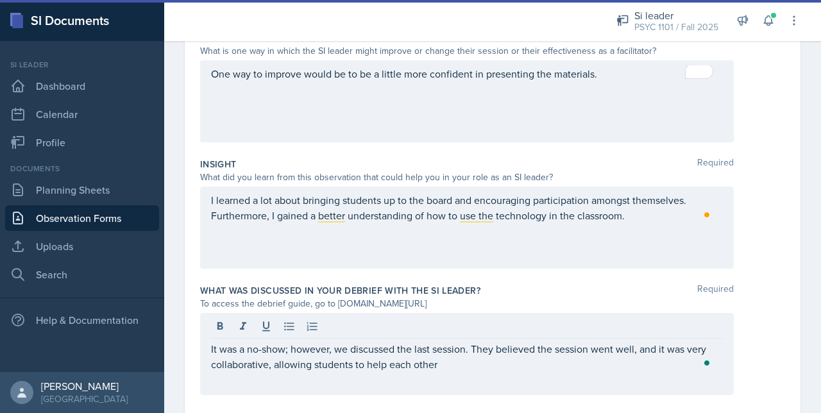
click at [439, 371] on div "It was a no-show; however, we discussed the last session. They believed the ses…" at bounding box center [467, 354] width 534 height 82
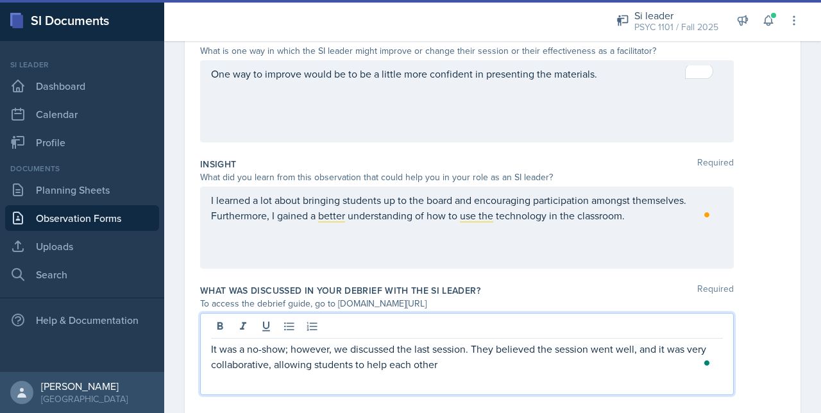
click at [440, 364] on p "It was a no-show; however, we discussed the last session. They believed the ses…" at bounding box center [467, 356] width 512 height 31
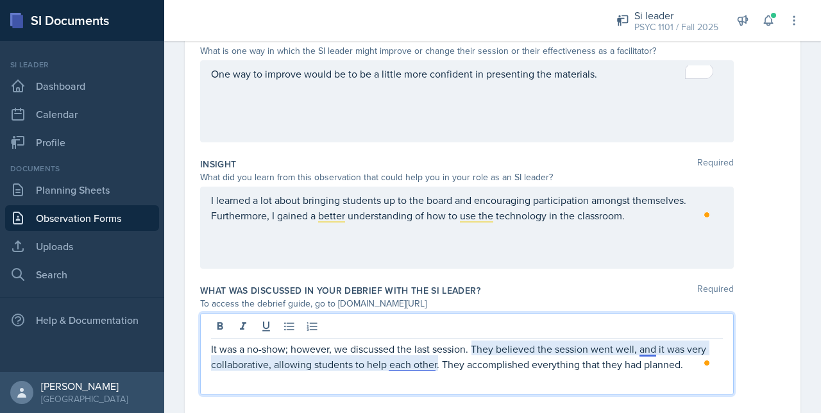
click at [427, 364] on p "It was a no-show; however, we discussed the last session. They believed the ses…" at bounding box center [467, 356] width 512 height 31
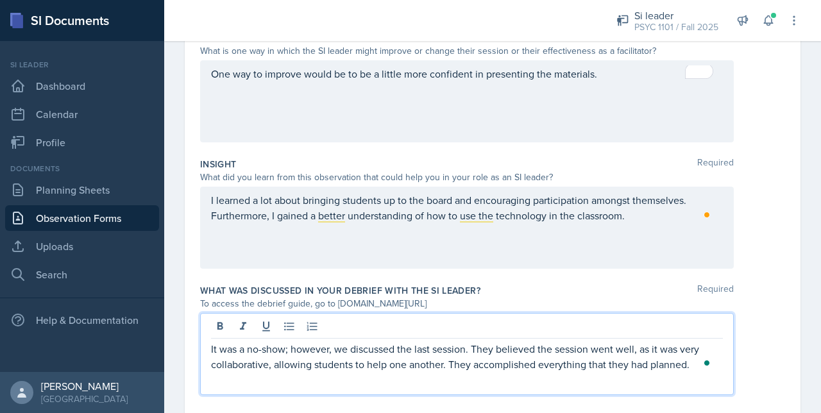
click at [695, 364] on p "It was a no-show; however, we discussed the last session. They believed the ses…" at bounding box center [467, 356] width 512 height 31
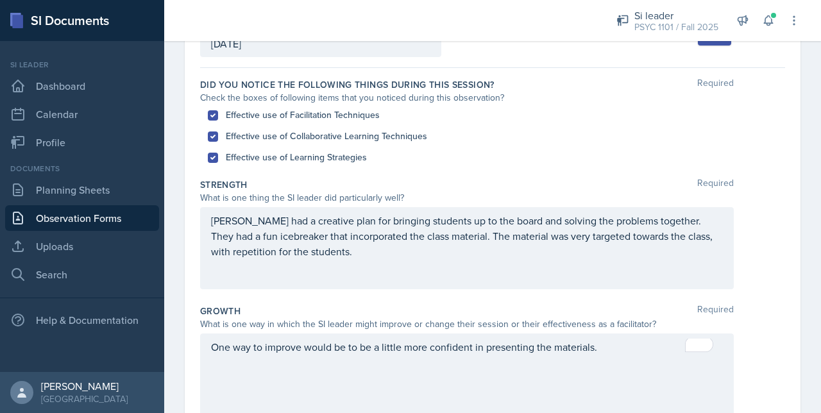
scroll to position [0, 0]
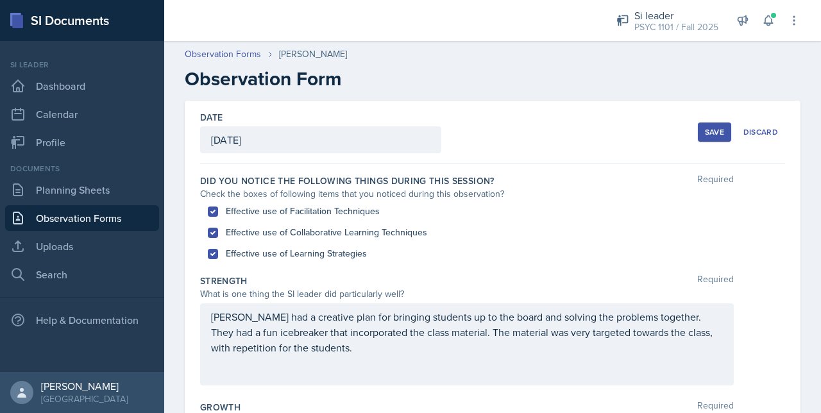
click at [705, 131] on div "Save" at bounding box center [714, 132] width 19 height 10
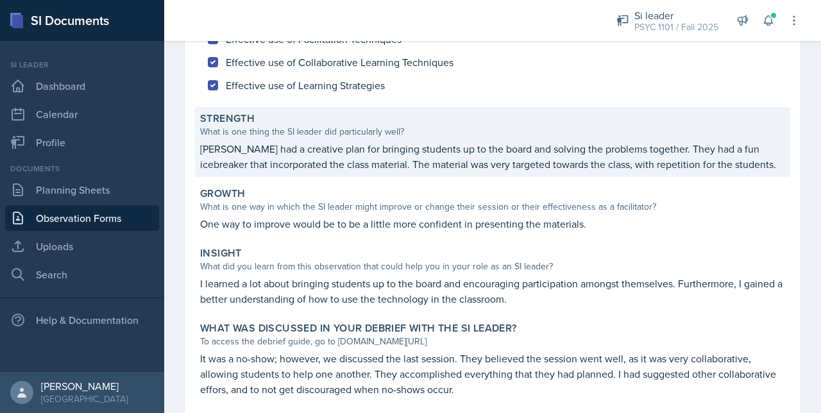
scroll to position [238, 0]
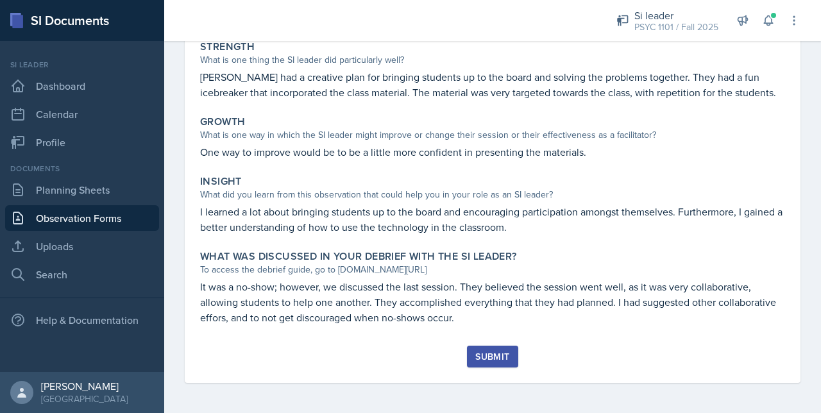
click at [491, 352] on div "Submit" at bounding box center [492, 357] width 34 height 10
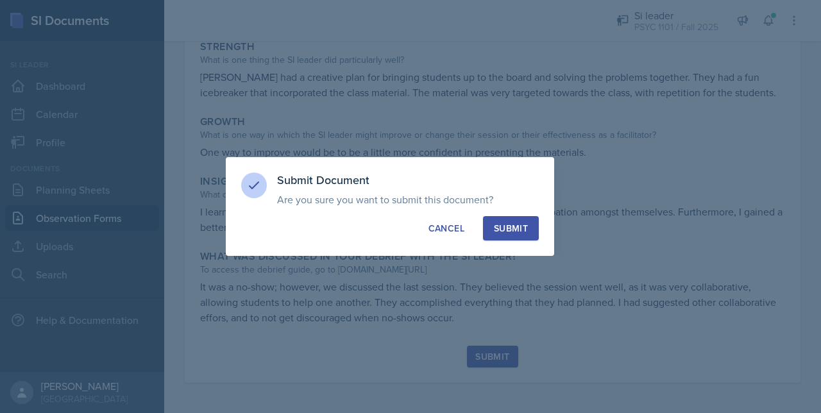
click at [511, 233] on div "Submit" at bounding box center [511, 228] width 34 height 13
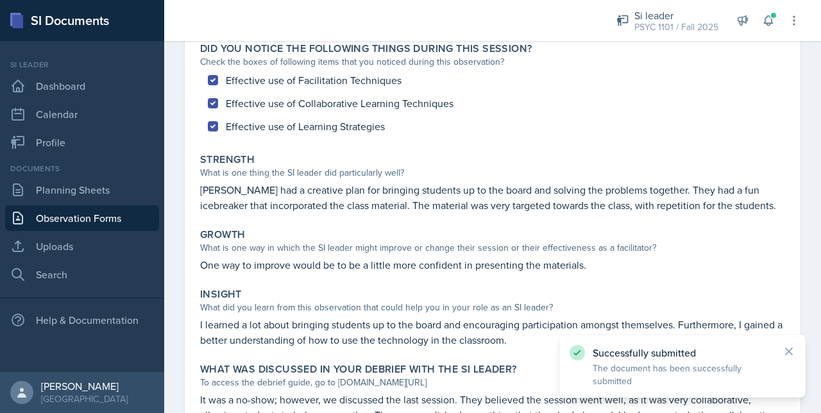
scroll to position [0, 0]
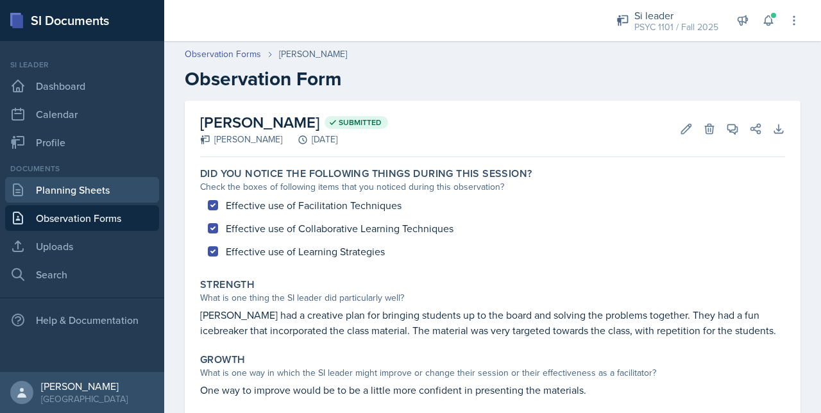
click at [48, 189] on link "Planning Sheets" at bounding box center [82, 190] width 154 height 26
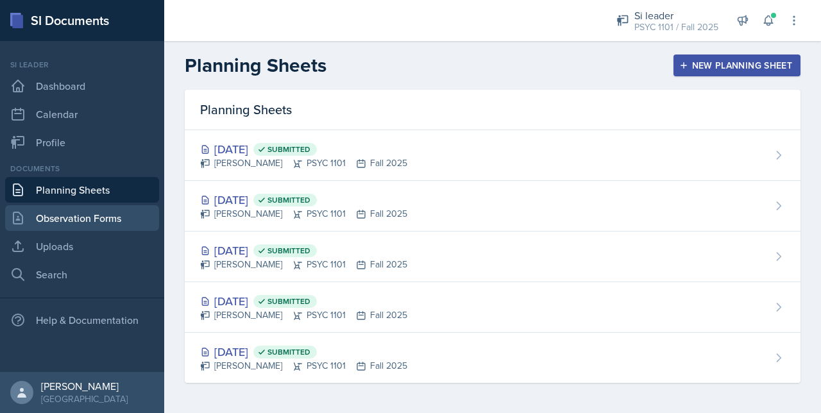
click at [79, 213] on link "Observation Forms" at bounding box center [82, 218] width 154 height 26
